Goal: Find specific page/section: Locate a particular part of the current website

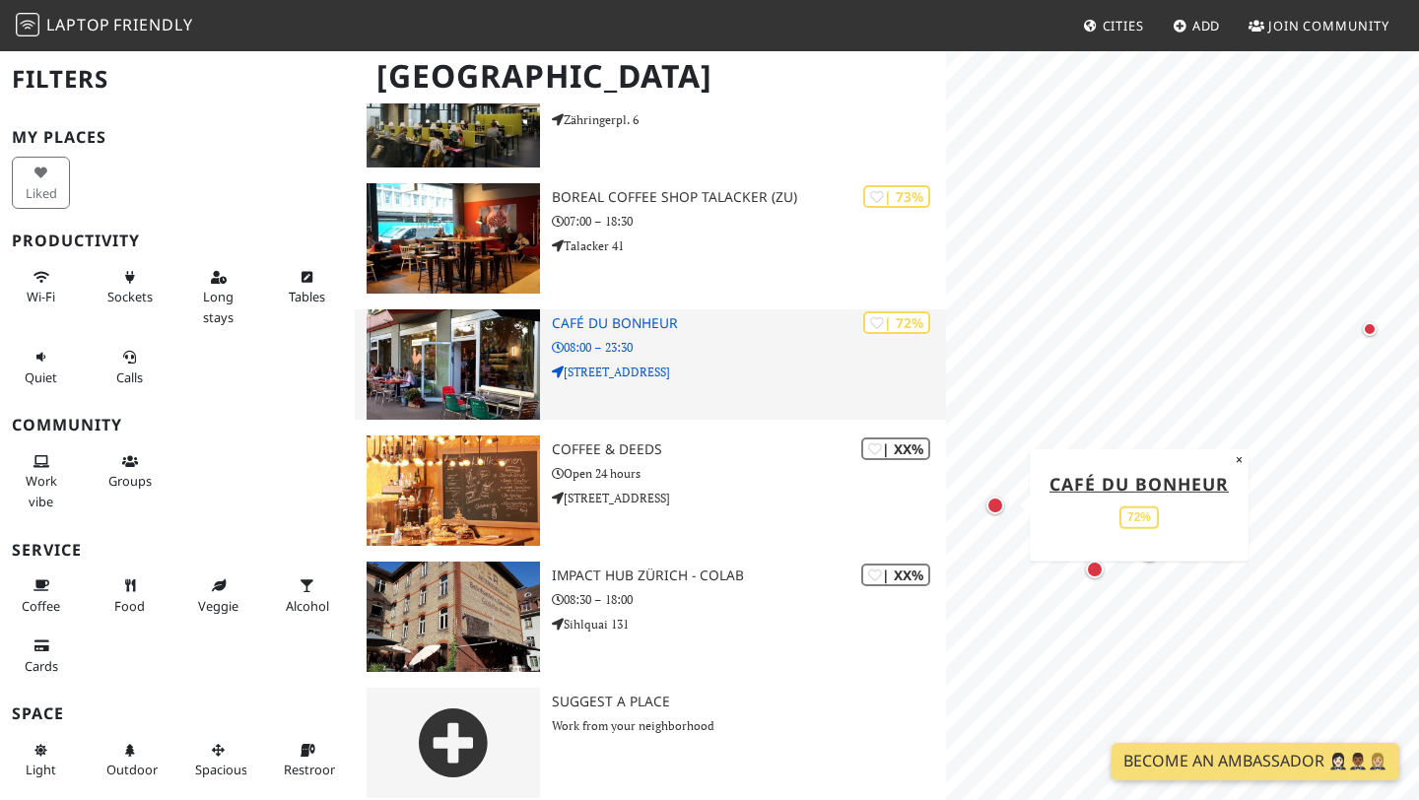
scroll to position [249, 0]
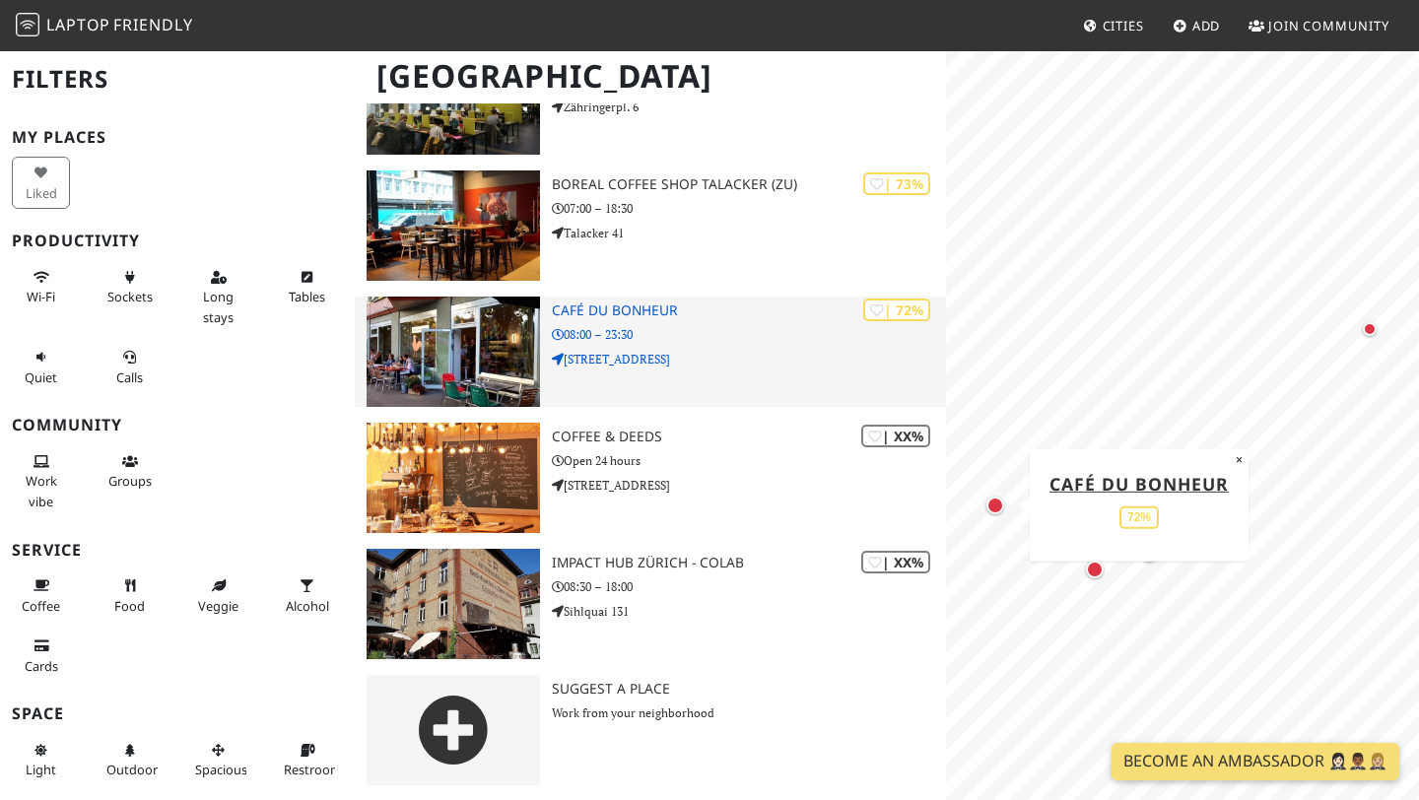
click at [619, 352] on p "Zypressenstrasse 115" at bounding box center [749, 359] width 394 height 19
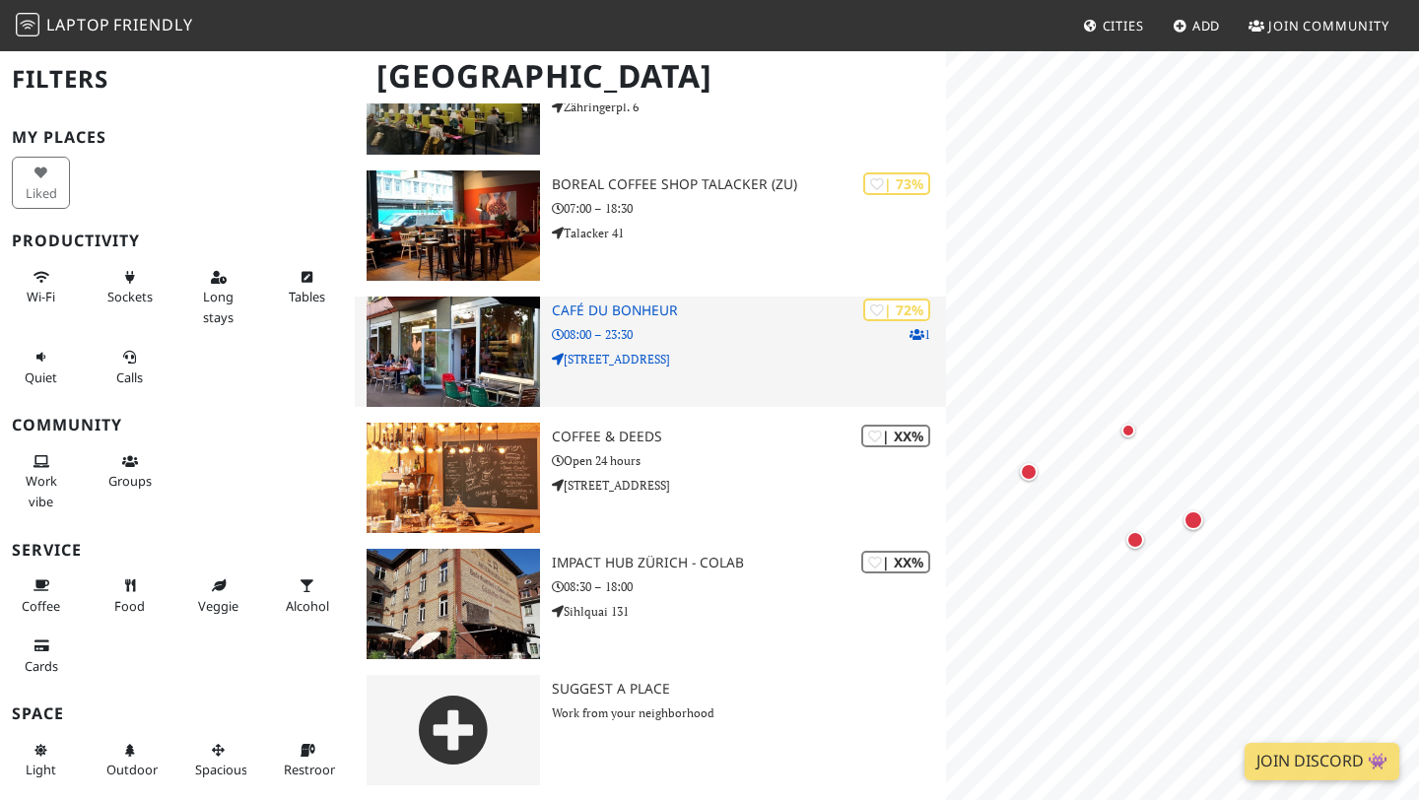
scroll to position [249, 0]
click at [602, 311] on h3 "Café du Bonheur" at bounding box center [749, 311] width 394 height 17
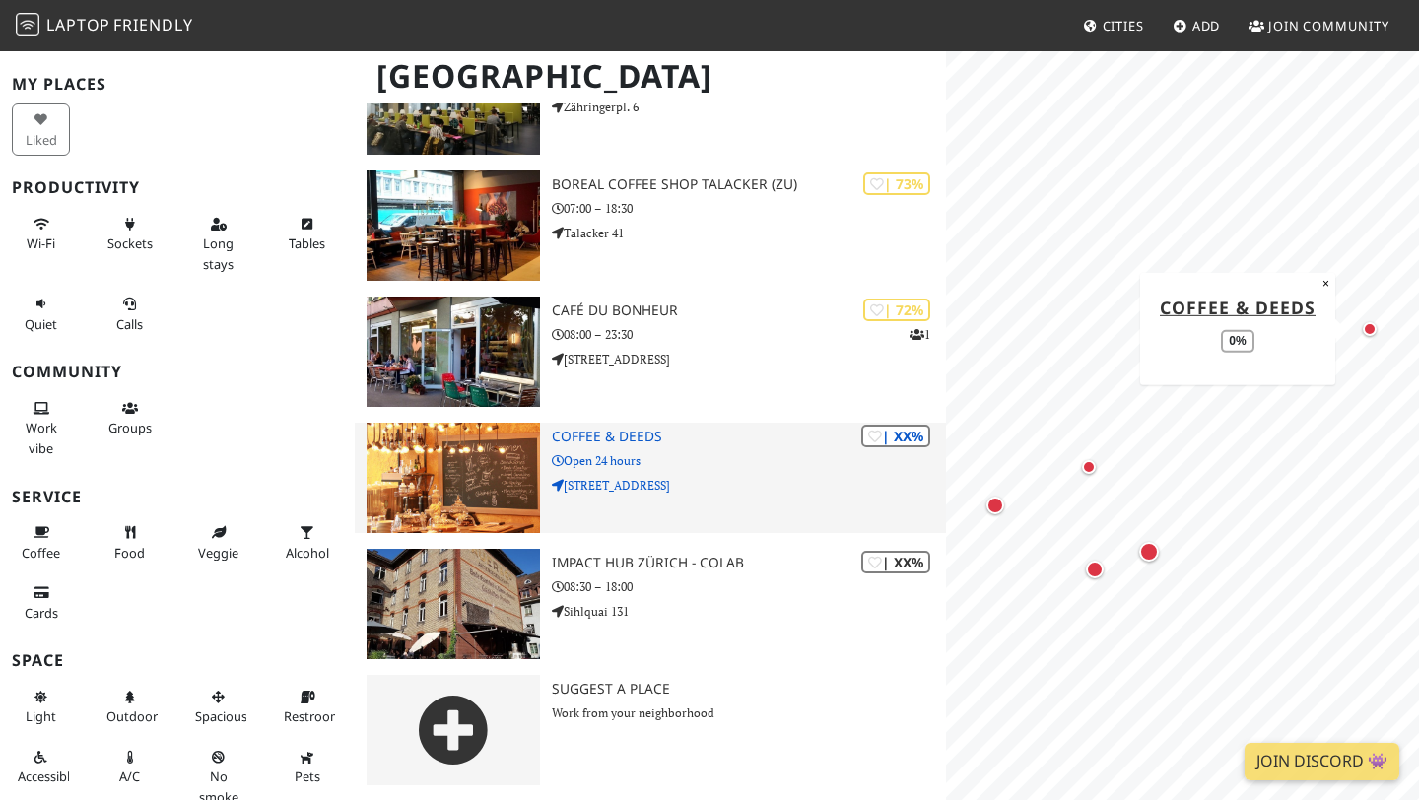
click at [509, 482] on img at bounding box center [453, 478] width 173 height 110
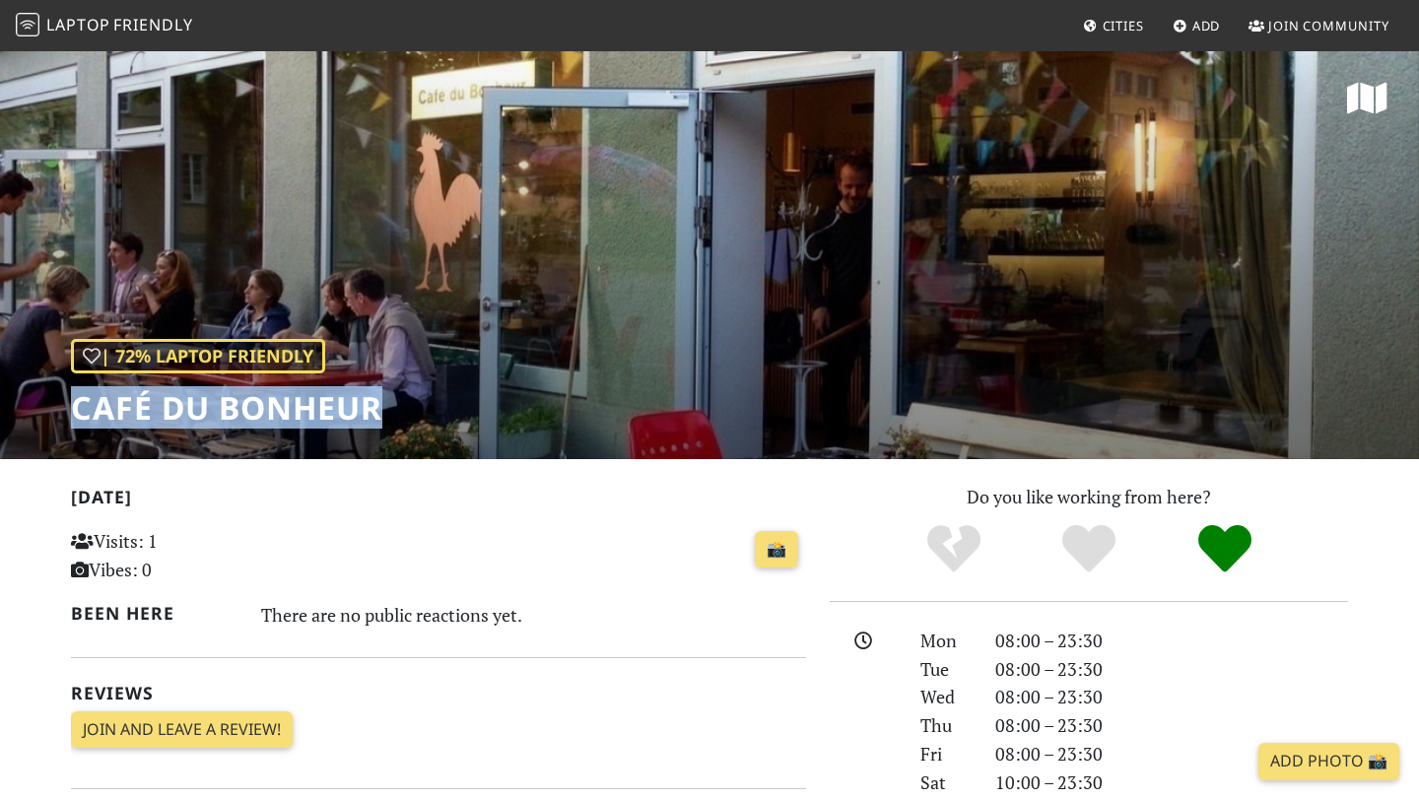
drag, startPoint x: 75, startPoint y: 405, endPoint x: 385, endPoint y: 413, distance: 310.6
click at [385, 413] on div "| 72% Laptop Friendly Café du Bonheur" at bounding box center [709, 254] width 1419 height 410
copy h1 "Café du Bonheur"
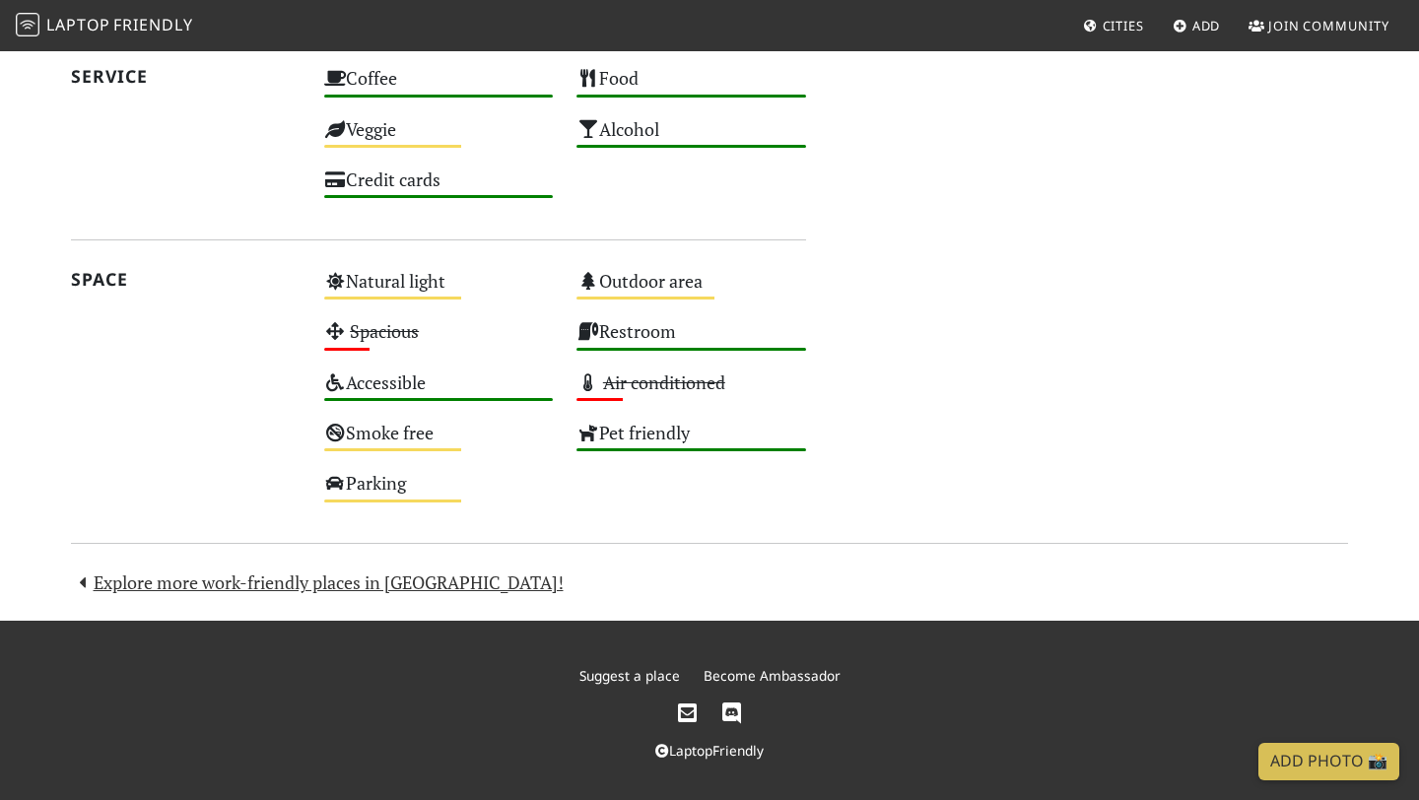
scroll to position [1062, 0]
